Goal: Task Accomplishment & Management: Manage account settings

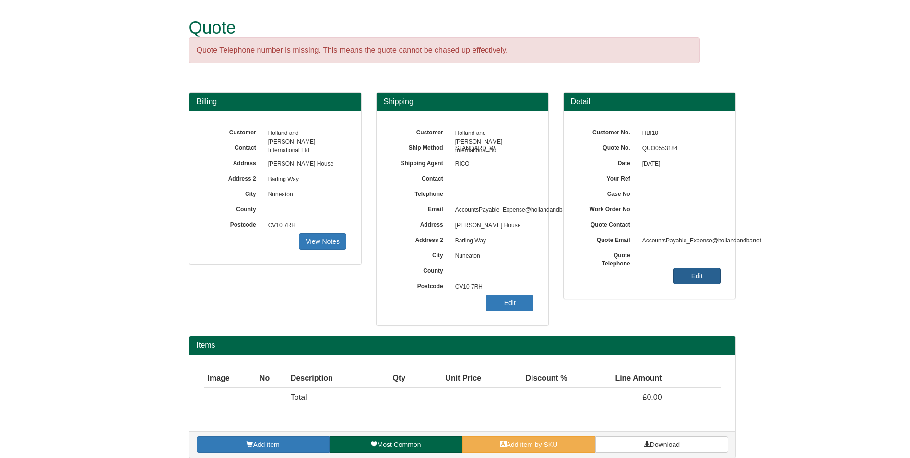
click at [700, 281] on link "Edit" at bounding box center [697, 276] width 48 height 16
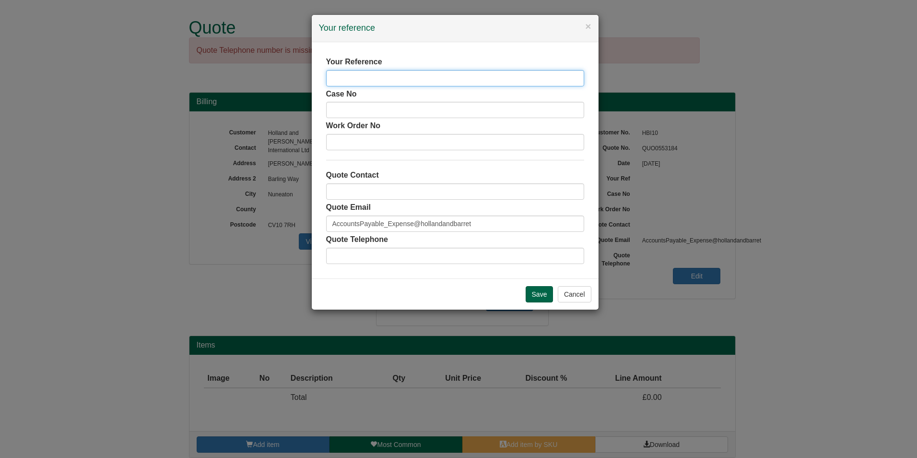
click at [381, 77] on input "text" at bounding box center [455, 78] width 258 height 16
type input "[PERSON_NAME]"
type input "a"
type input "[PERSON_NAME]"
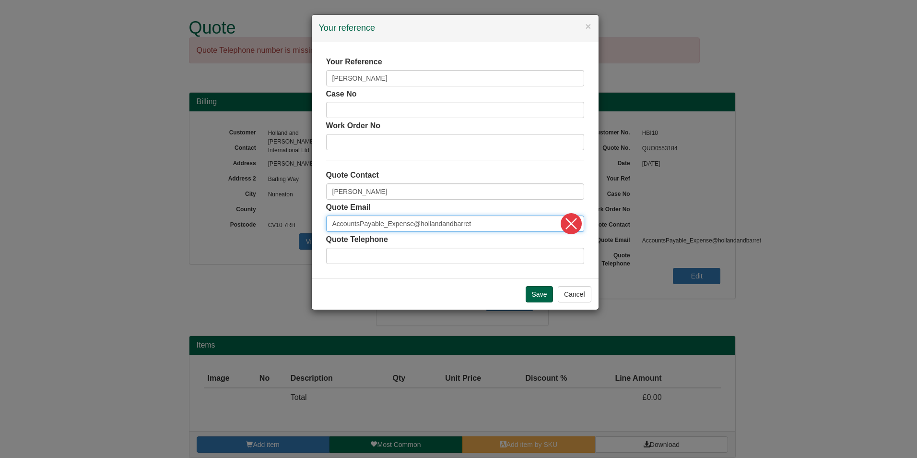
click at [487, 223] on input "AccountsPayable_Expense@hollandandbarret" at bounding box center [455, 223] width 258 height 16
drag, startPoint x: 445, startPoint y: 223, endPoint x: 274, endPoint y: 214, distance: 170.6
click at [274, 214] on div "× Your reference Your Reference [PERSON_NAME] No Work Order No Quote Contact [P…" at bounding box center [458, 229] width 917 height 458
paste input "[EMAIL_ADDRESS][DOMAIN_NAME]"
type input "[EMAIL_ADDRESS][DOMAIN_NAME]"
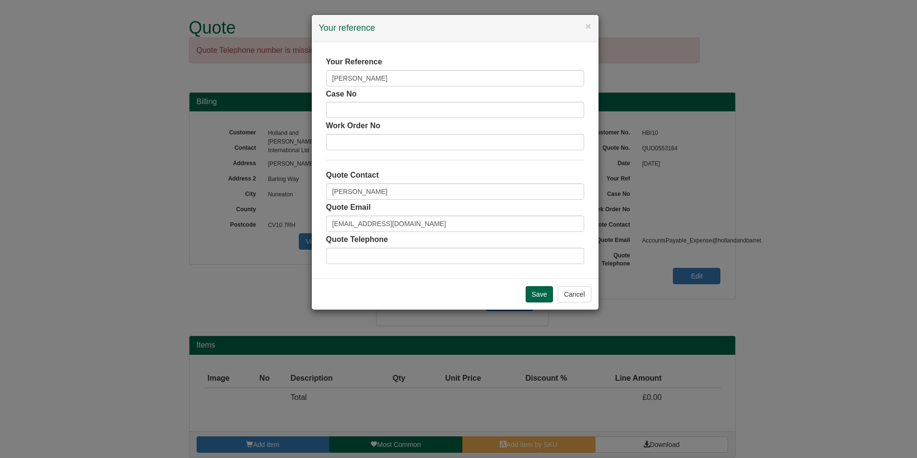
click at [535, 242] on div "Quote Telephone" at bounding box center [455, 249] width 258 height 30
click at [388, 244] on div "Quote Telephone" at bounding box center [455, 249] width 258 height 30
click at [390, 251] on input "text" at bounding box center [455, 256] width 258 height 16
paste input "07917174295"
type input "07917174295"
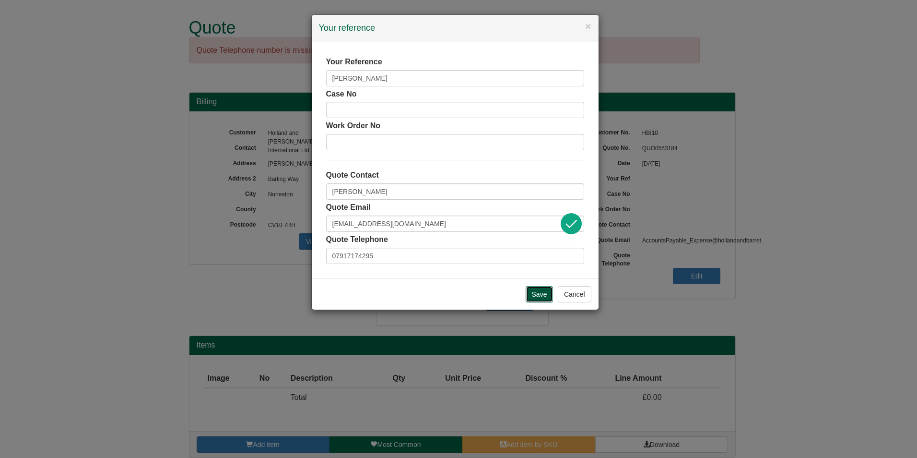
click at [536, 286] on input "Save" at bounding box center [540, 294] width 28 height 16
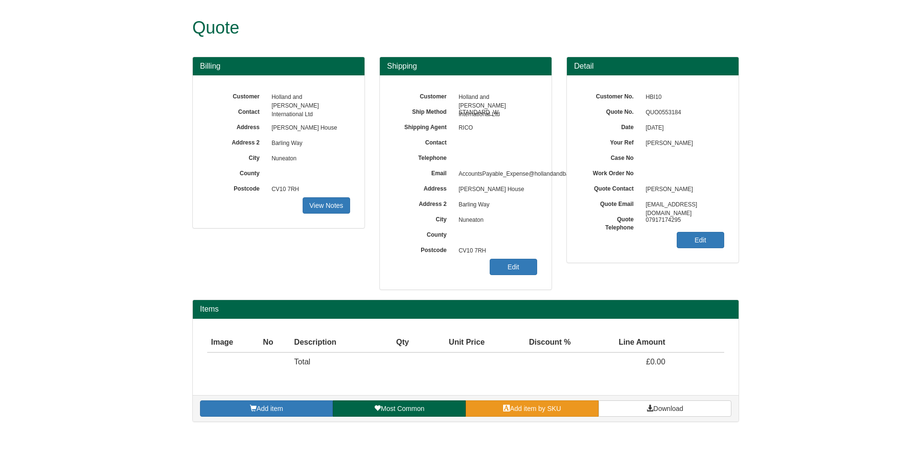
click at [510, 402] on link "Add item by SKU" at bounding box center [532, 408] width 133 height 16
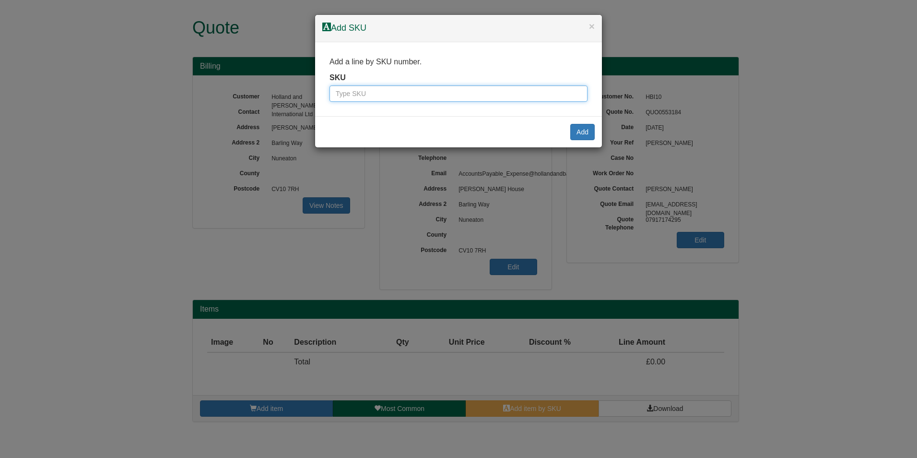
click at [396, 96] on input "text" at bounding box center [459, 93] width 258 height 16
paste input "• 9787501BLA"
drag, startPoint x: 352, startPoint y: 91, endPoint x: 268, endPoint y: 92, distance: 84.5
click at [268, 92] on div "× Add SKU Add a line by SKU number. SKU • 9787501BLA Add" at bounding box center [458, 229] width 917 height 458
type input "9787501BLA"
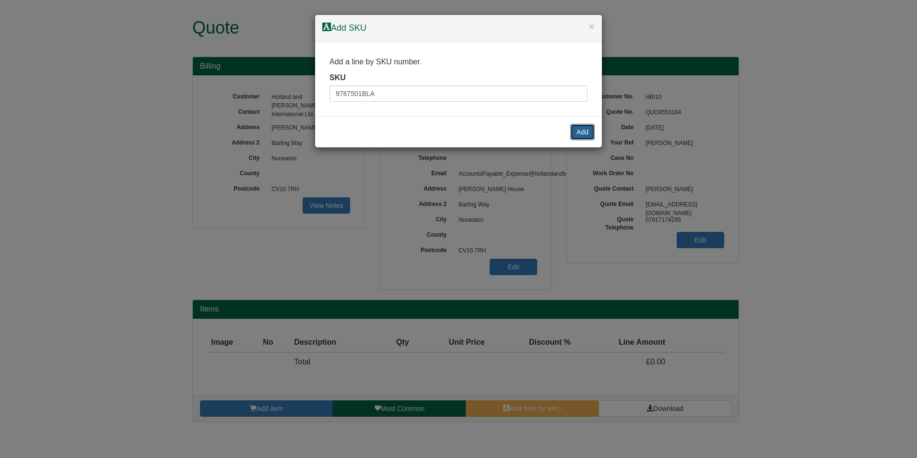
click at [588, 133] on button "Add" at bounding box center [583, 132] width 24 height 16
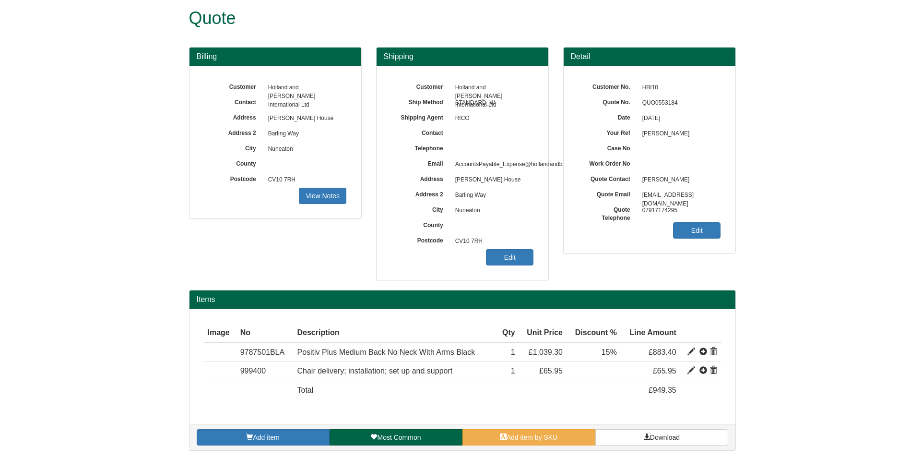
scroll to position [12, 0]
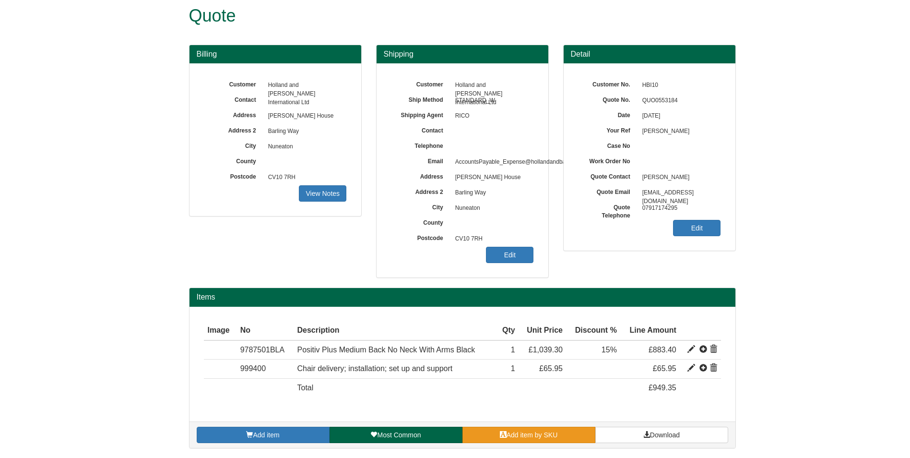
click at [510, 434] on span "Add item by SKU" at bounding box center [532, 435] width 51 height 8
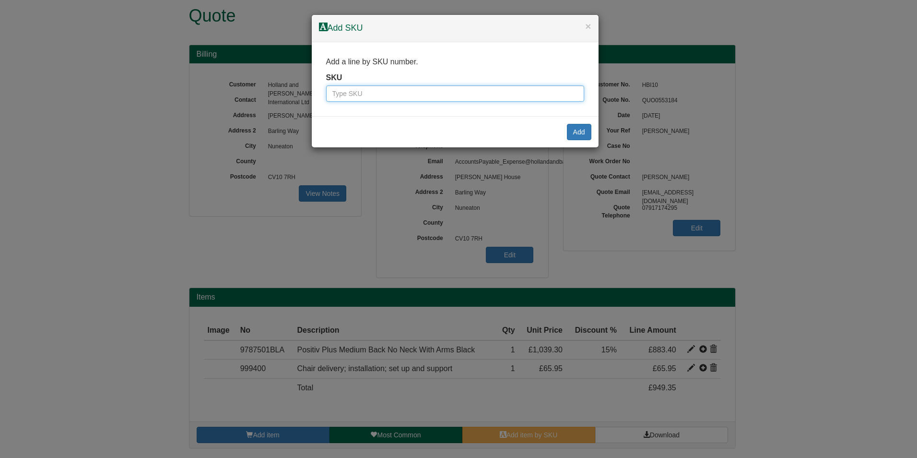
click at [384, 94] on input "text" at bounding box center [455, 93] width 258 height 16
paste input "• 9789011BLA"
drag, startPoint x: 348, startPoint y: 94, endPoint x: 208, endPoint y: 91, distance: 140.6
click at [208, 91] on div "× Add SKU Add a line by SKU number. SKU • 9789011BLA Add" at bounding box center [458, 229] width 917 height 458
type input "9789011BLA"
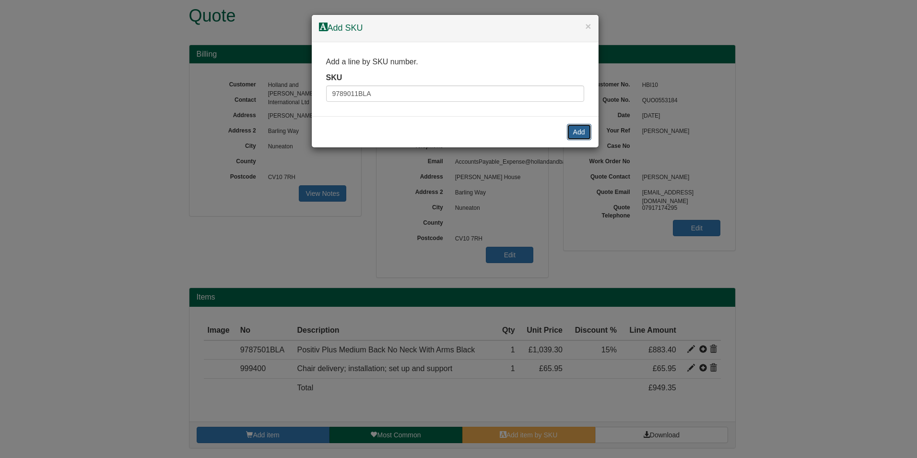
click at [576, 128] on button "Add" at bounding box center [579, 132] width 24 height 16
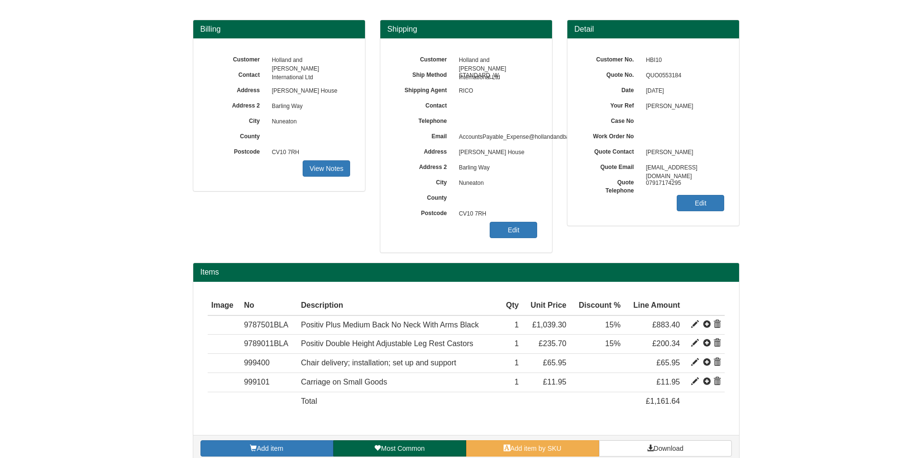
scroll to position [50, 0]
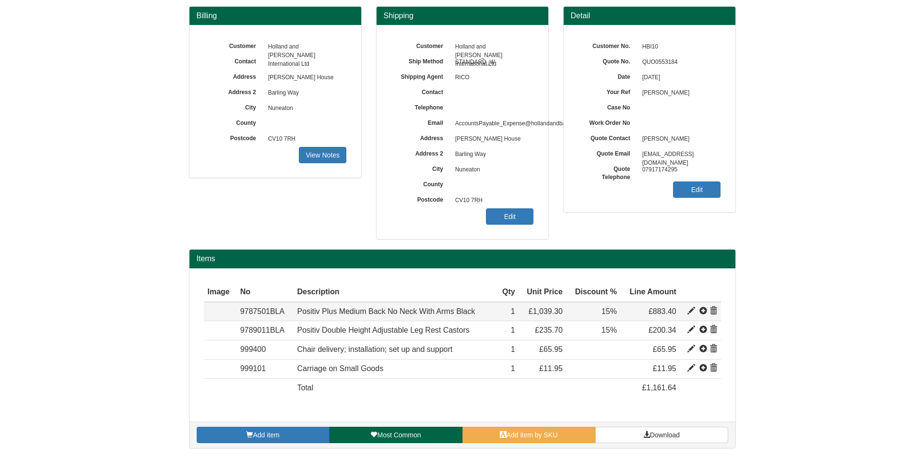
click at [690, 313] on span at bounding box center [692, 311] width 8 height 8
type input "Positiv Plus Medium Back No Neck With Arms Black"
type input "Bondai FR Black 8033"
type input "274.38"
type input "1039.30"
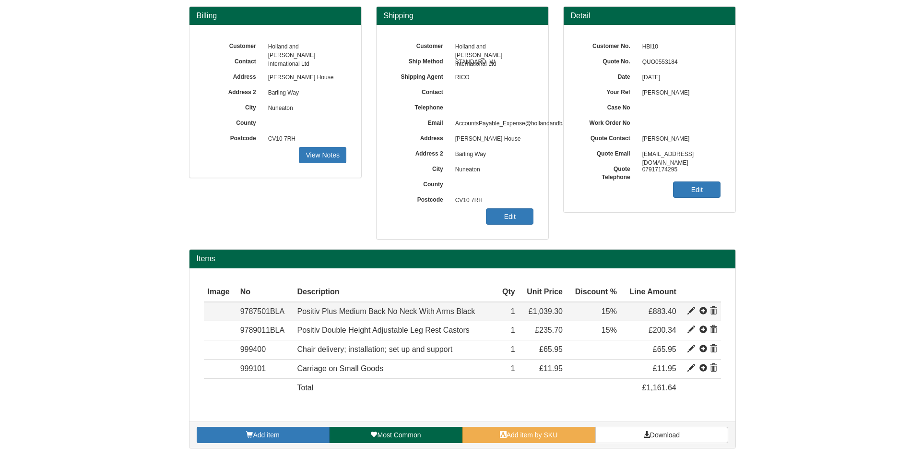
type input "1039.30"
type input "1"
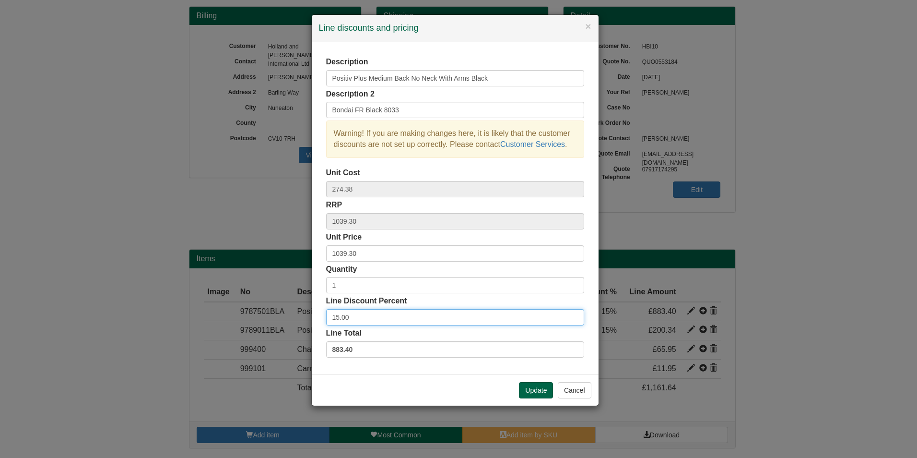
drag, startPoint x: 402, startPoint y: 320, endPoint x: 317, endPoint y: 315, distance: 85.1
click at [317, 315] on div "Description Positiv Plus Medium Back No Neck With Arms Black Description 2 Bond…" at bounding box center [455, 208] width 287 height 332
type input "1"
type input "2"
type input "15"
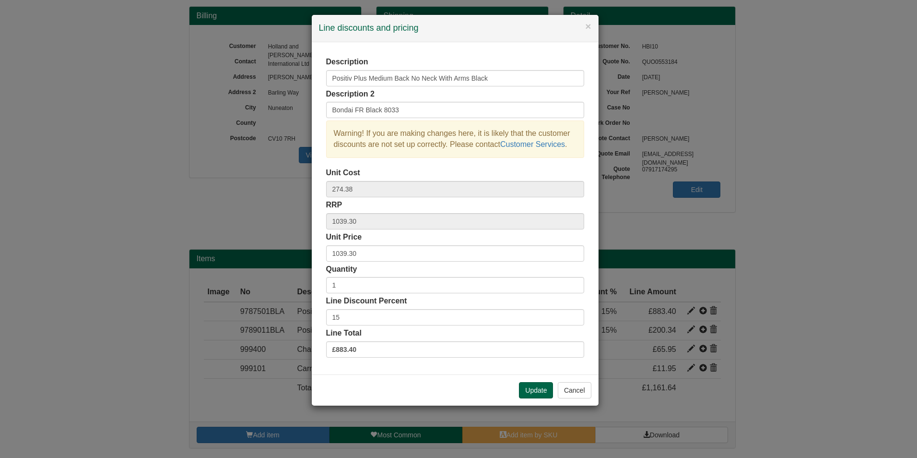
click at [597, 390] on div "Update Cancel" at bounding box center [455, 389] width 287 height 31
click at [569, 390] on button "Cancel" at bounding box center [575, 390] width 34 height 16
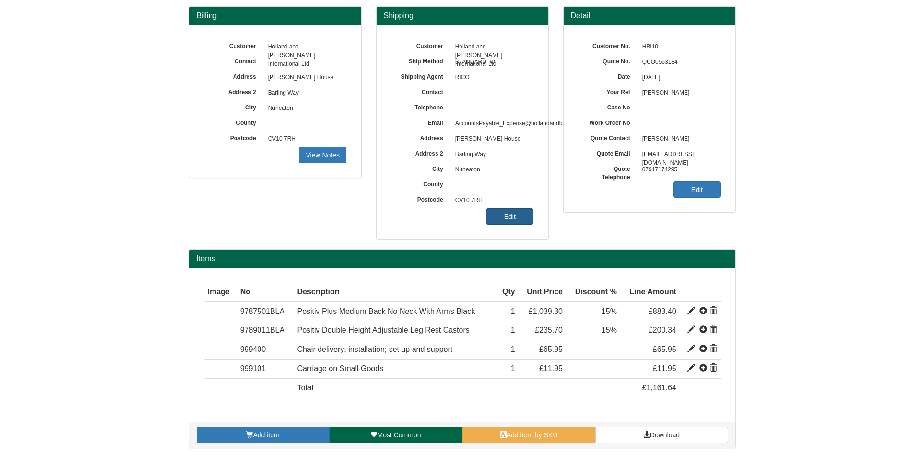
click at [515, 224] on link "Edit" at bounding box center [510, 216] width 48 height 16
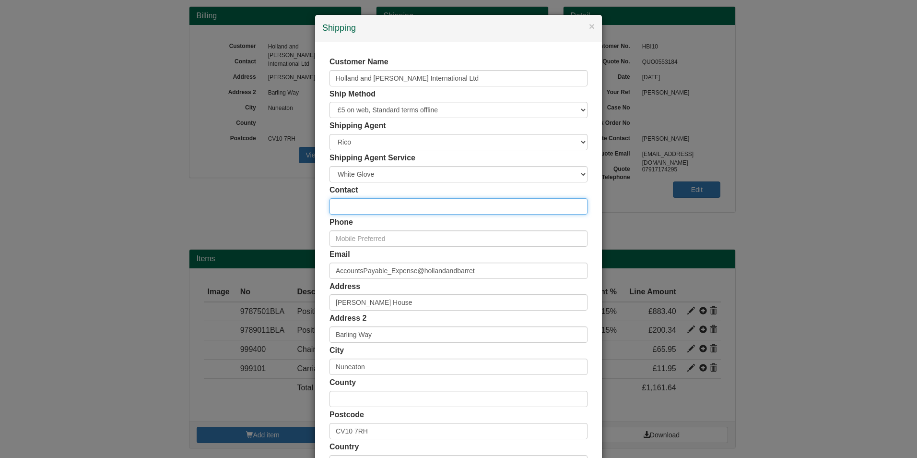
click at [384, 207] on input "text" at bounding box center [459, 206] width 258 height 16
type input "[PERSON_NAME]"
paste input "• 9789011BLA"
type input "•"
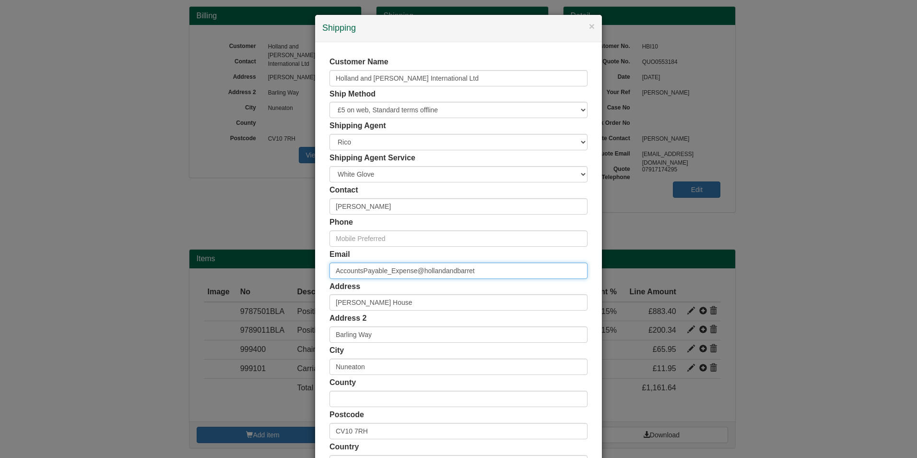
drag, startPoint x: 501, startPoint y: 271, endPoint x: 243, endPoint y: 268, distance: 257.7
click at [243, 268] on div "× Shipping Customer Name Holland and Barrett International Ltd Ship Method Free…" at bounding box center [458, 229] width 917 height 458
paste input "[EMAIL_ADDRESS][DOMAIN_NAME]"
type input "[EMAIL_ADDRESS][DOMAIN_NAME]"
type input "07917174295"
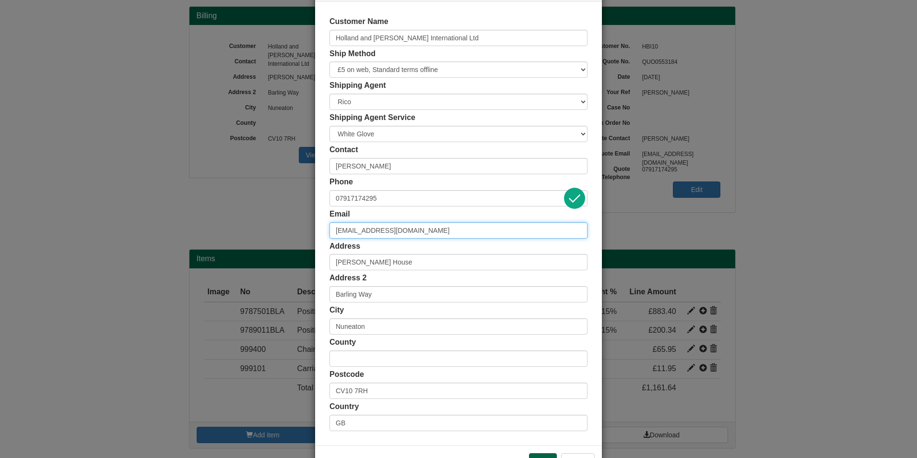
scroll to position [74, 0]
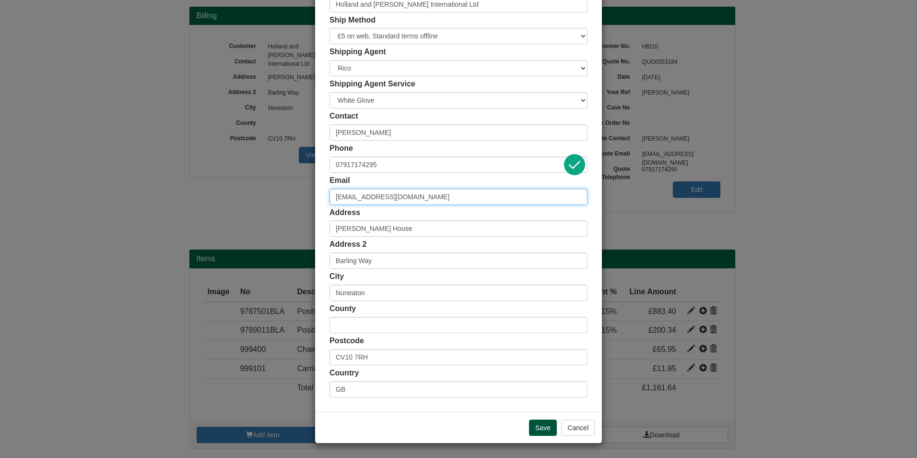
type input "[EMAIL_ADDRESS][DOMAIN_NAME]"
click at [548, 432] on input "Save" at bounding box center [543, 427] width 28 height 16
click at [546, 429] on input "Save" at bounding box center [543, 427] width 28 height 16
click at [414, 173] on div "Customer Name Holland and Barrett International Ltd Ship Method Free of Charge …" at bounding box center [459, 190] width 258 height 415
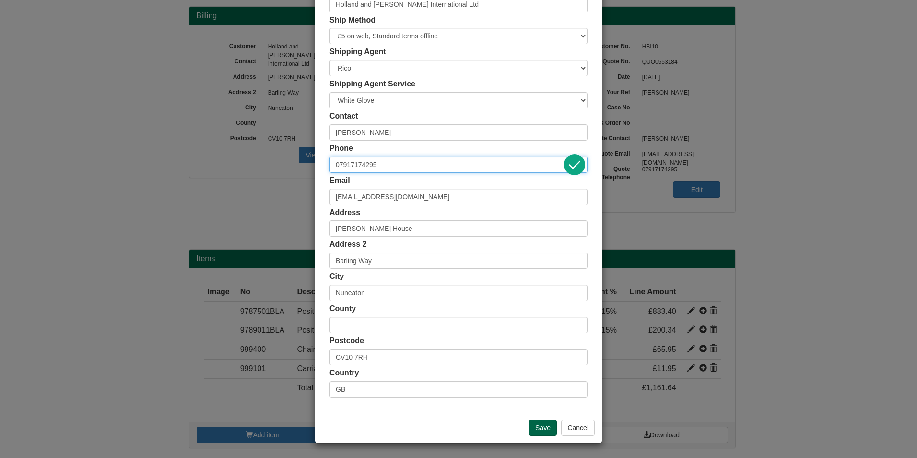
click at [410, 169] on input "07917174295" at bounding box center [459, 164] width 258 height 16
click at [565, 427] on button "Cancel" at bounding box center [578, 427] width 34 height 16
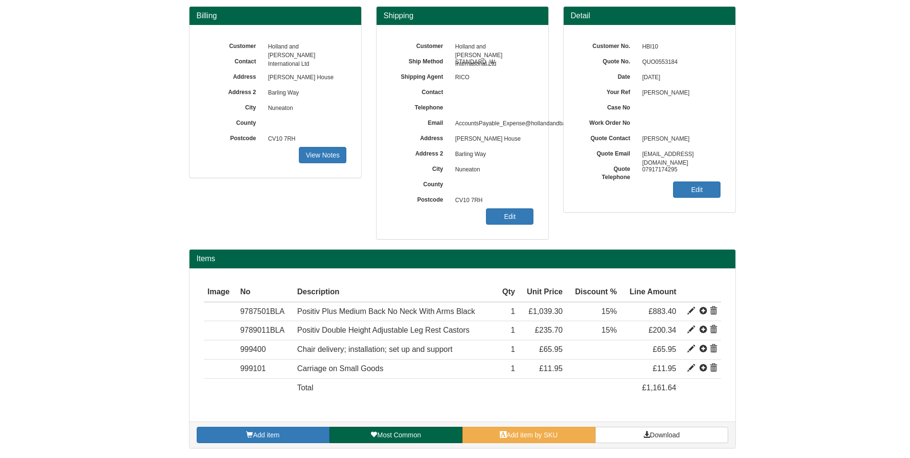
click at [506, 227] on div "Customer Holland and Barrett International Ltd Ship Method STANDARD_W Shipping …" at bounding box center [463, 132] width 172 height 214
click at [506, 219] on link "Edit" at bounding box center [510, 216] width 48 height 16
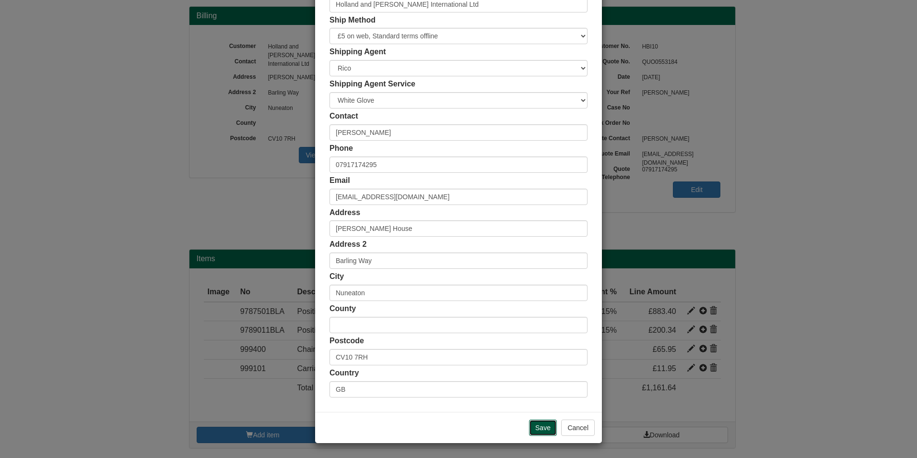
click at [532, 419] on input "Save" at bounding box center [543, 427] width 28 height 16
click at [564, 426] on button "Cancel" at bounding box center [578, 427] width 34 height 16
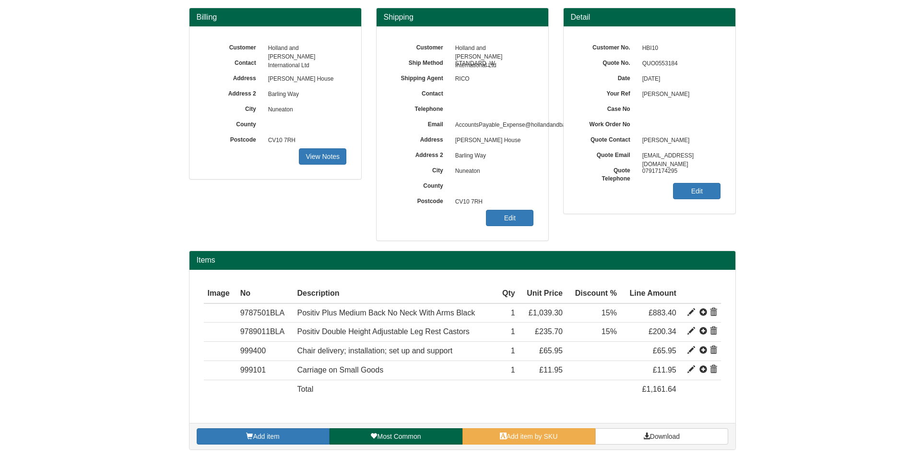
scroll to position [50, 0]
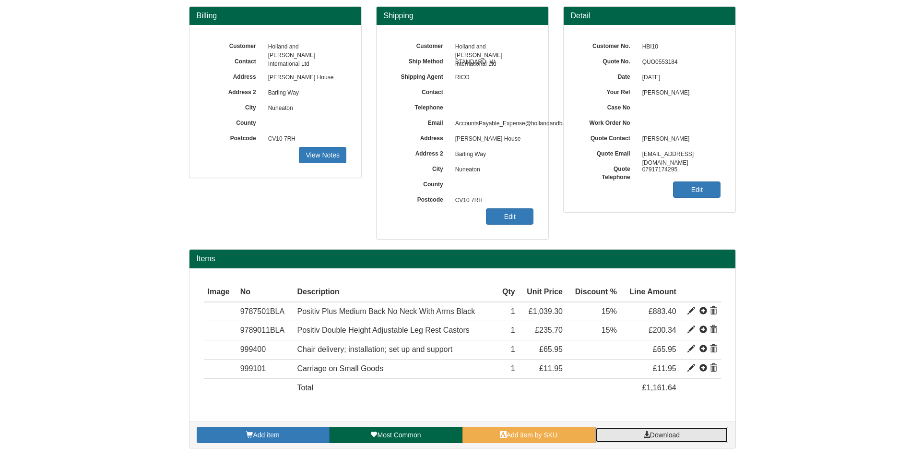
click at [674, 431] on span "Download" at bounding box center [665, 435] width 30 height 8
